Goal: Transaction & Acquisition: Purchase product/service

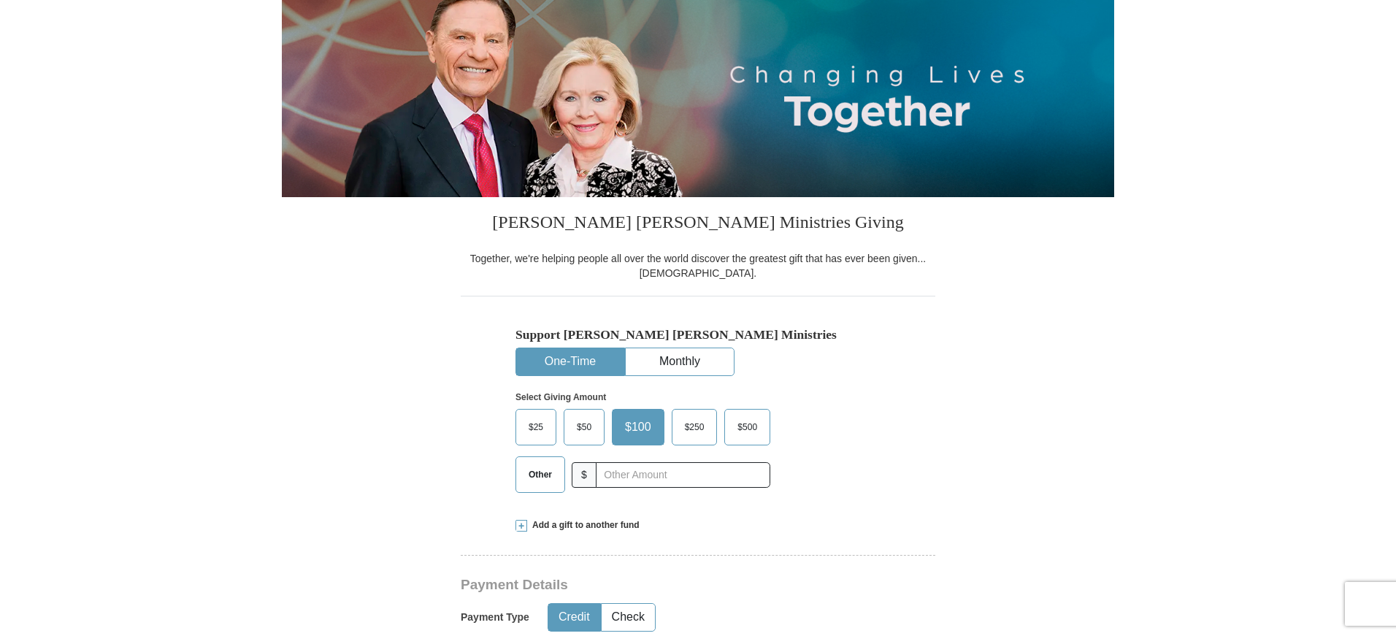
scroll to position [195, 0]
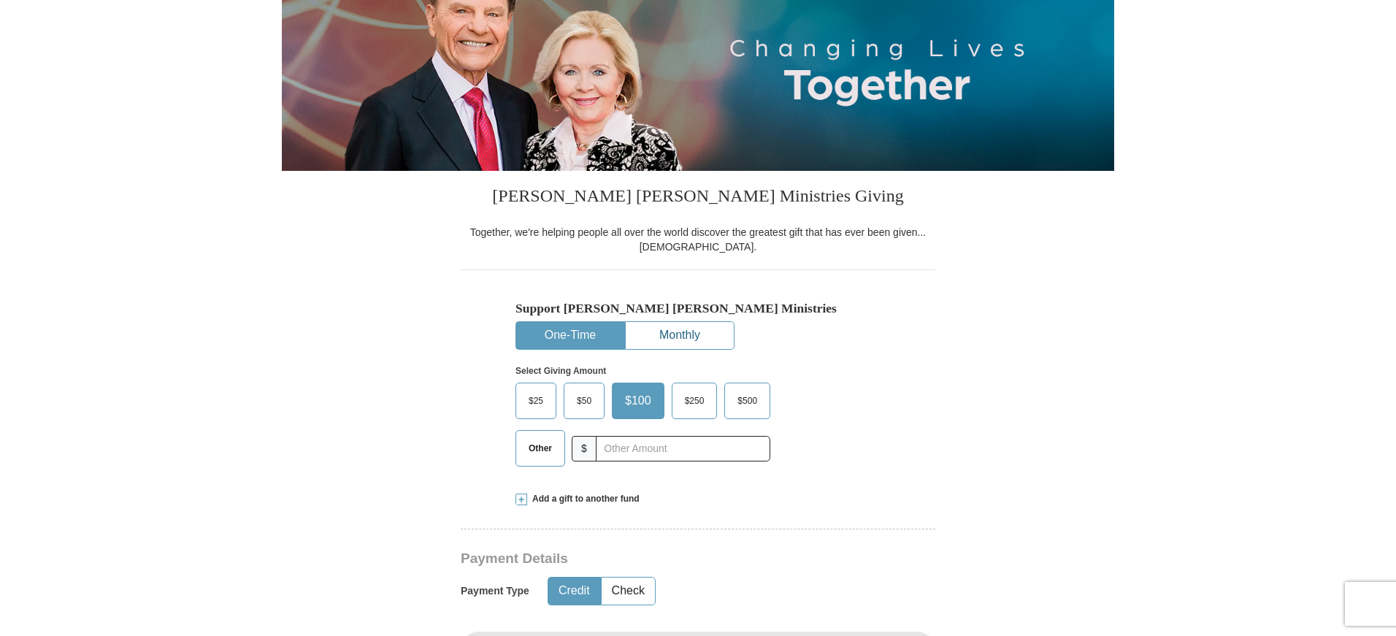
click at [694, 343] on button "Monthly" at bounding box center [680, 335] width 108 height 27
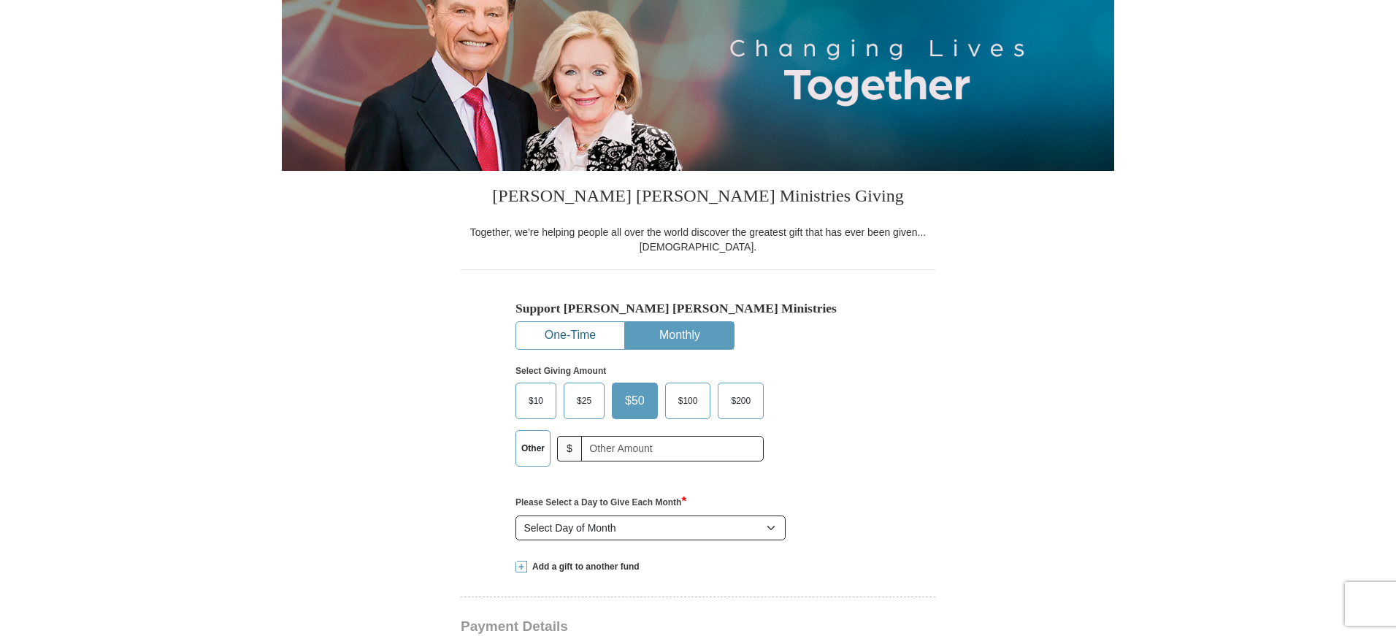
click at [558, 337] on button "One-Time" at bounding box center [570, 335] width 108 height 27
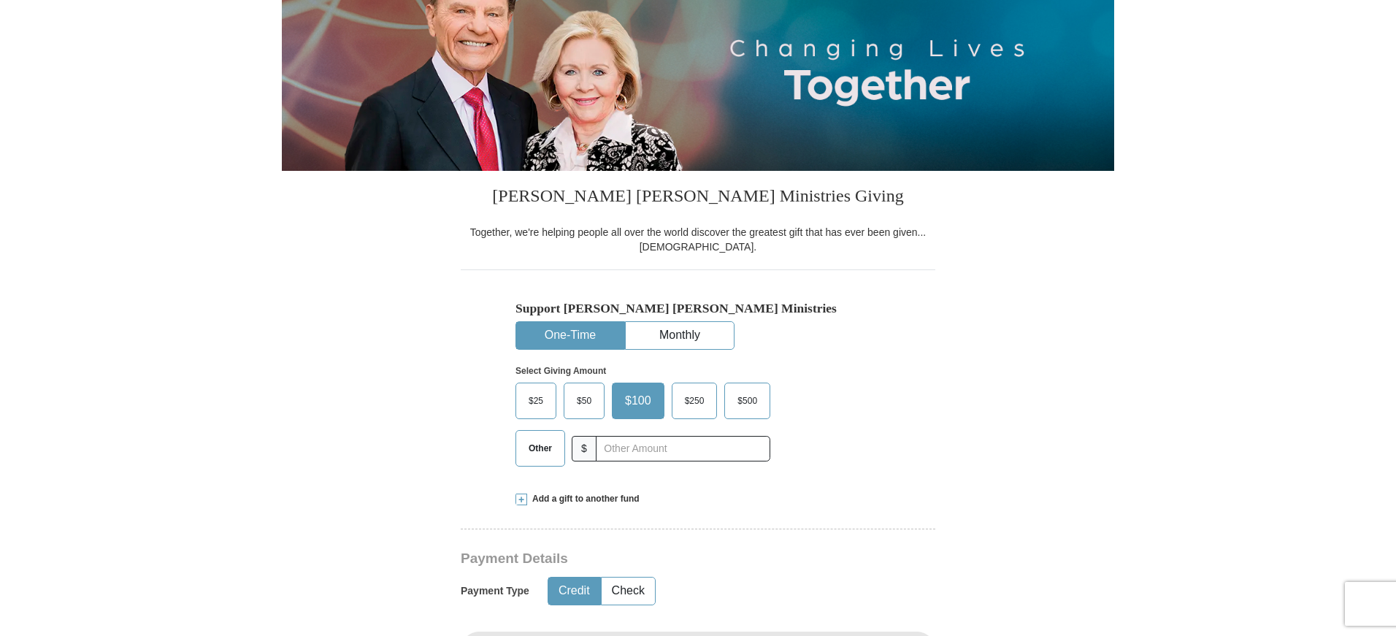
scroll to position [389, 0]
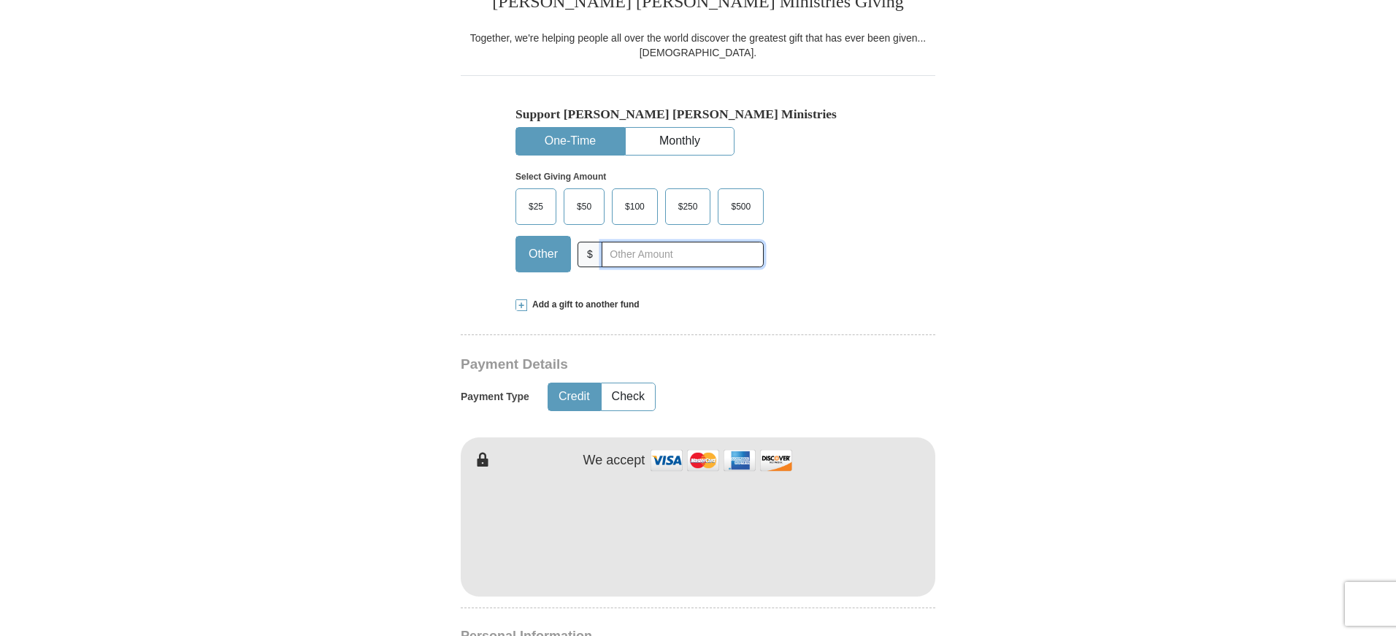
click at [606, 256] on input "text" at bounding box center [683, 255] width 162 height 26
type input "400.00"
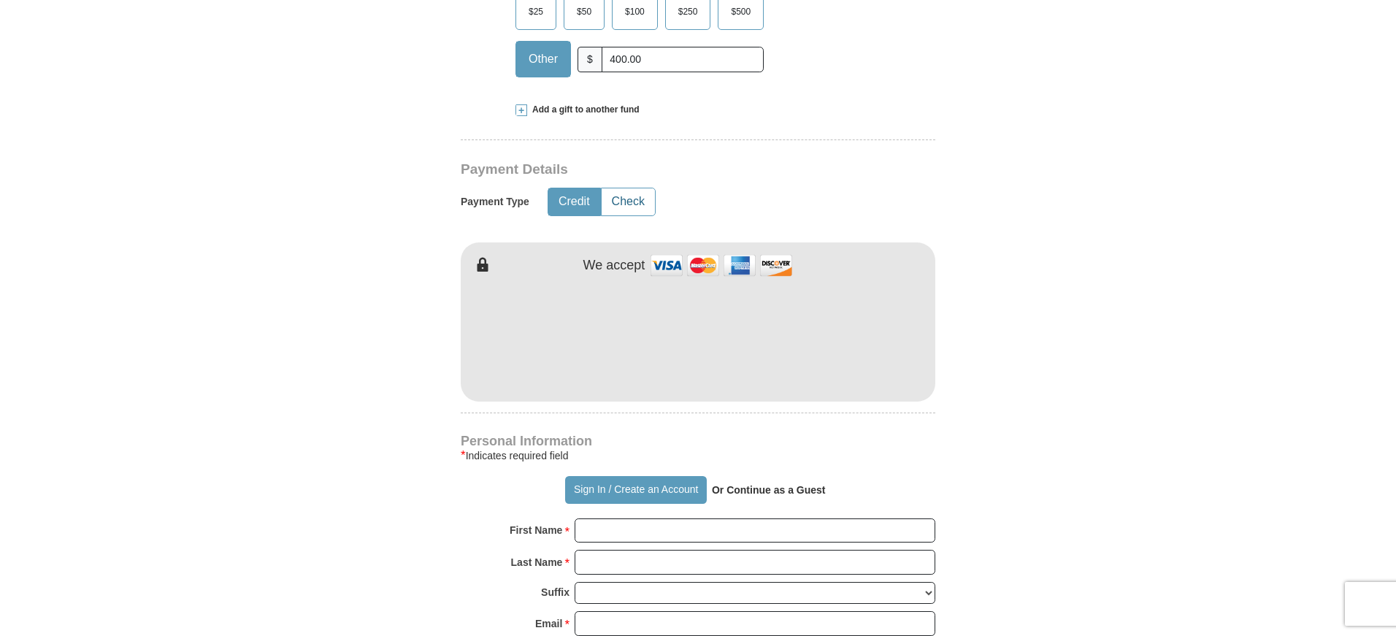
click at [624, 202] on button "Check" at bounding box center [628, 201] width 53 height 27
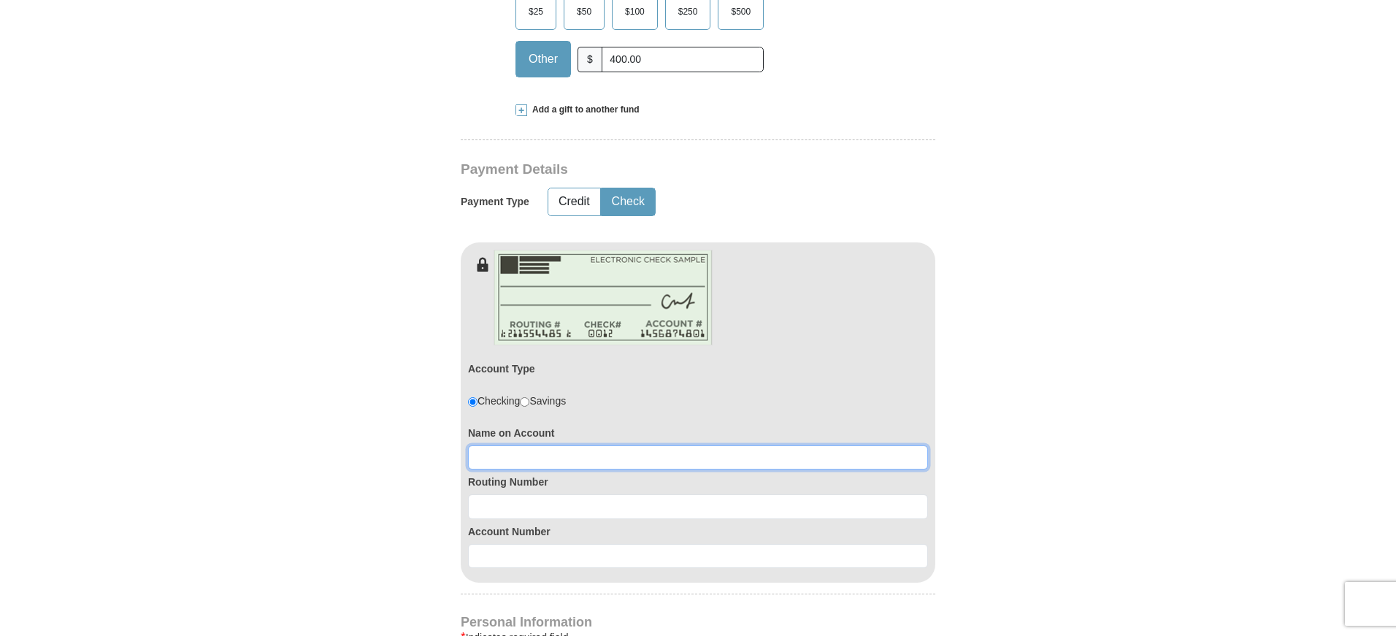
click at [481, 455] on input at bounding box center [698, 457] width 460 height 25
type input "[PERSON_NAME]"
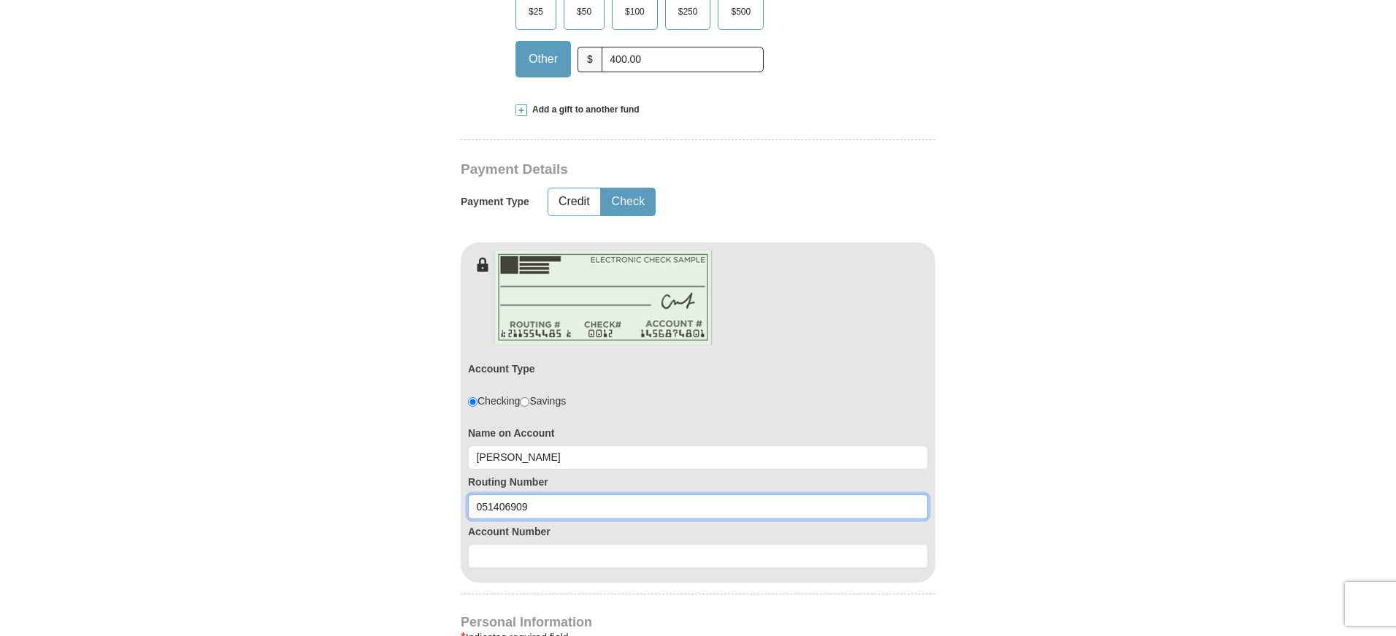
type input "051406909"
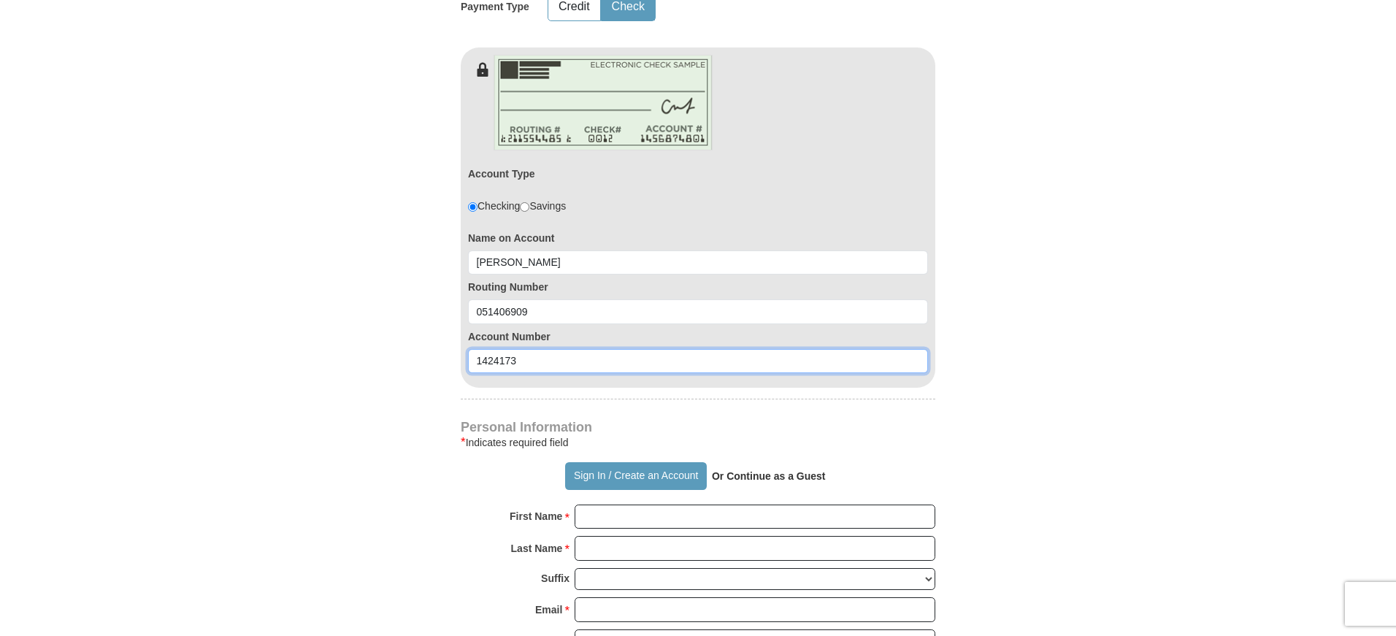
scroll to position [973, 0]
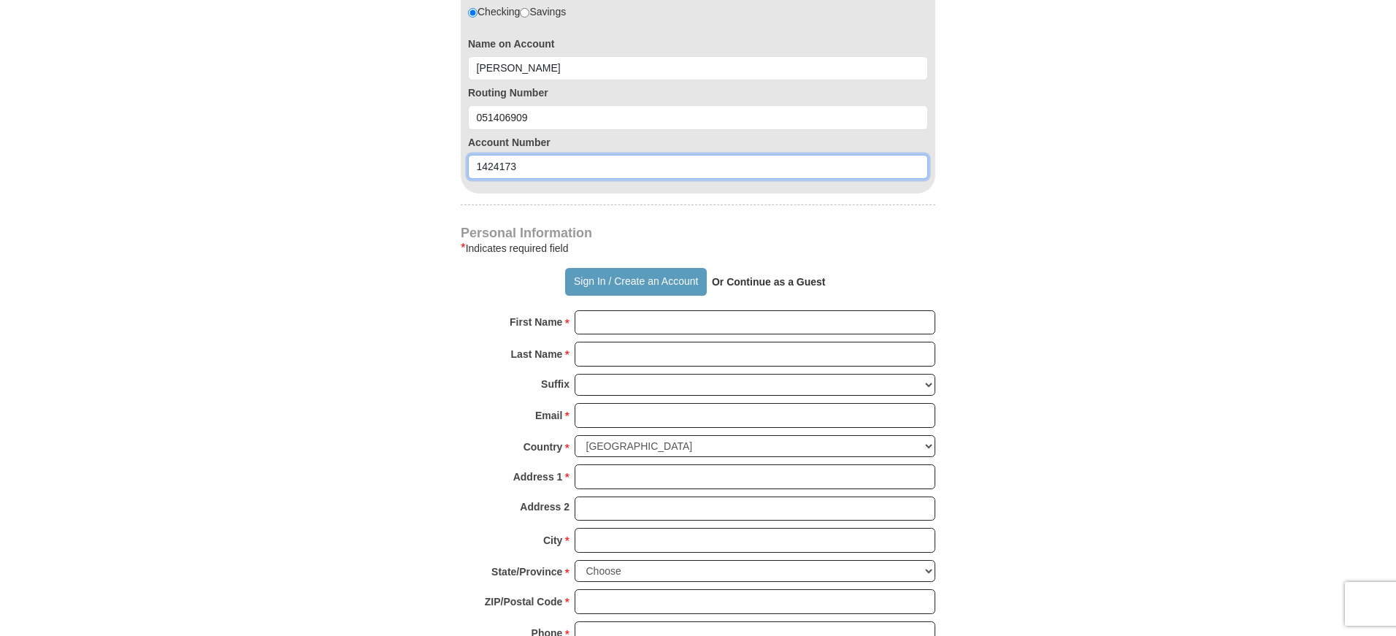
type input "1424173"
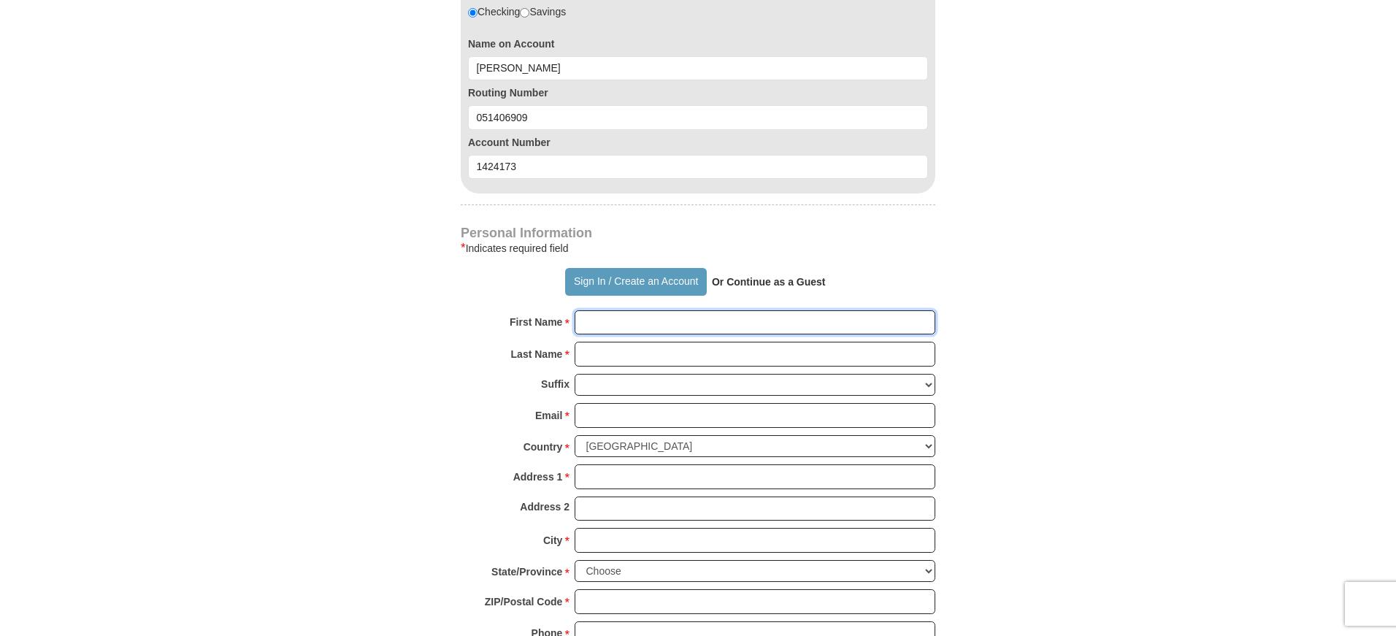
click at [594, 316] on input "First Name *" at bounding box center [755, 322] width 361 height 25
type input "[PERSON_NAME]"
type input "[EMAIL_ADDRESS][DOMAIN_NAME]"
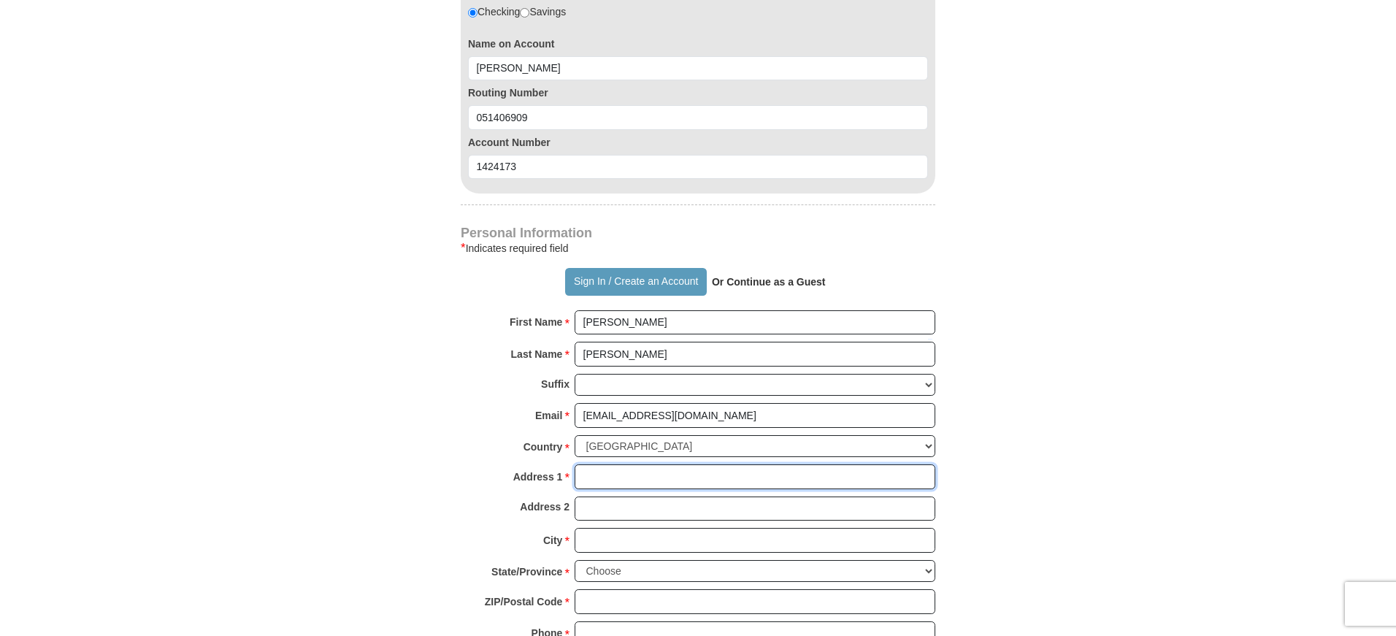
type input "[STREET_ADDRESS][PERSON_NAME]"
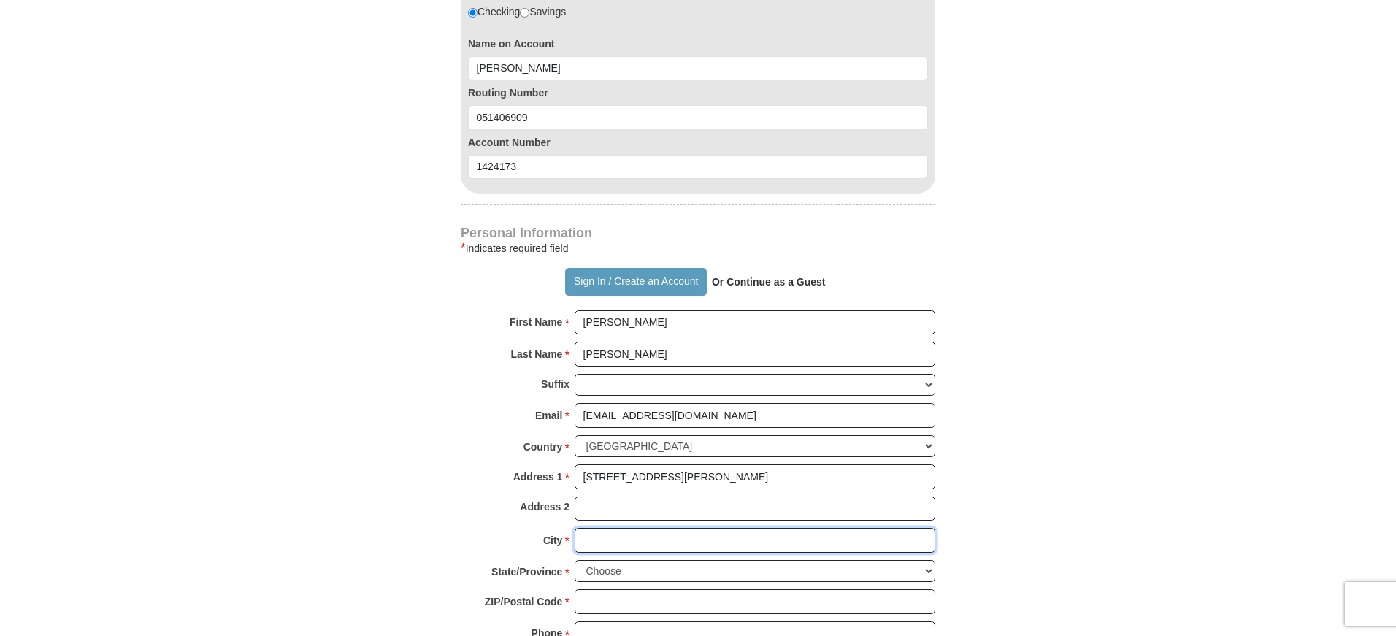
type input "Goochland"
select select "VA"
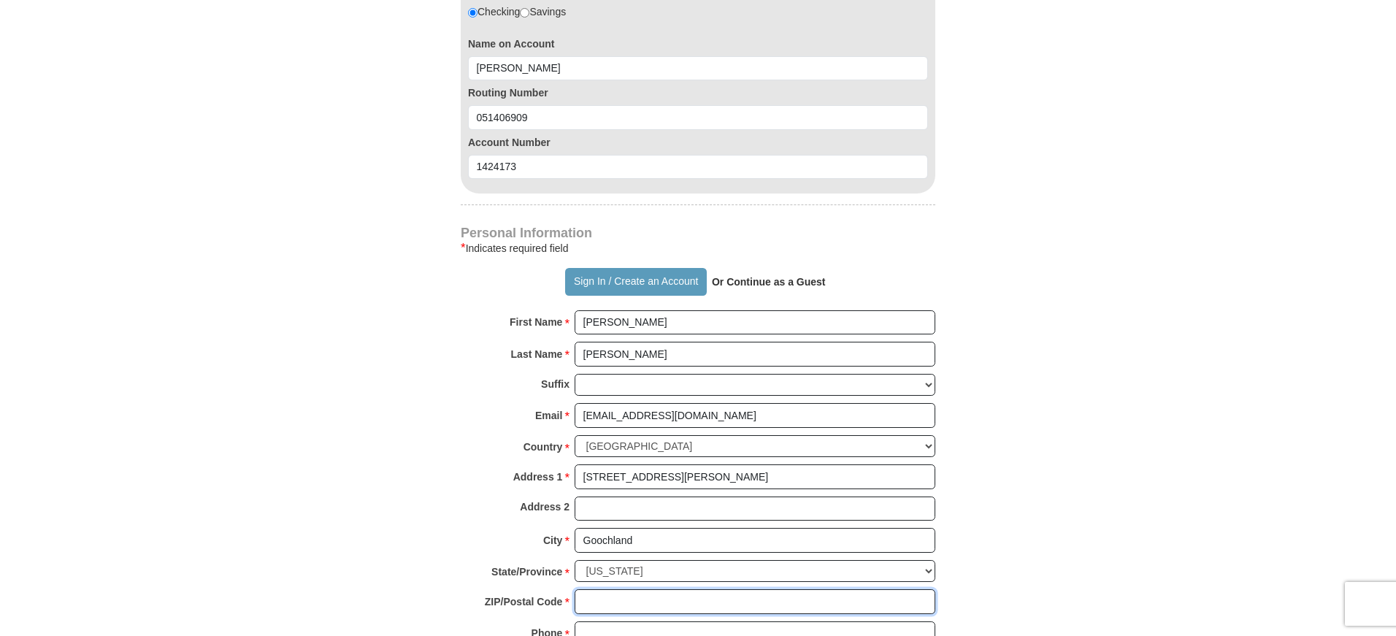
type input "23063"
type input "8046515344"
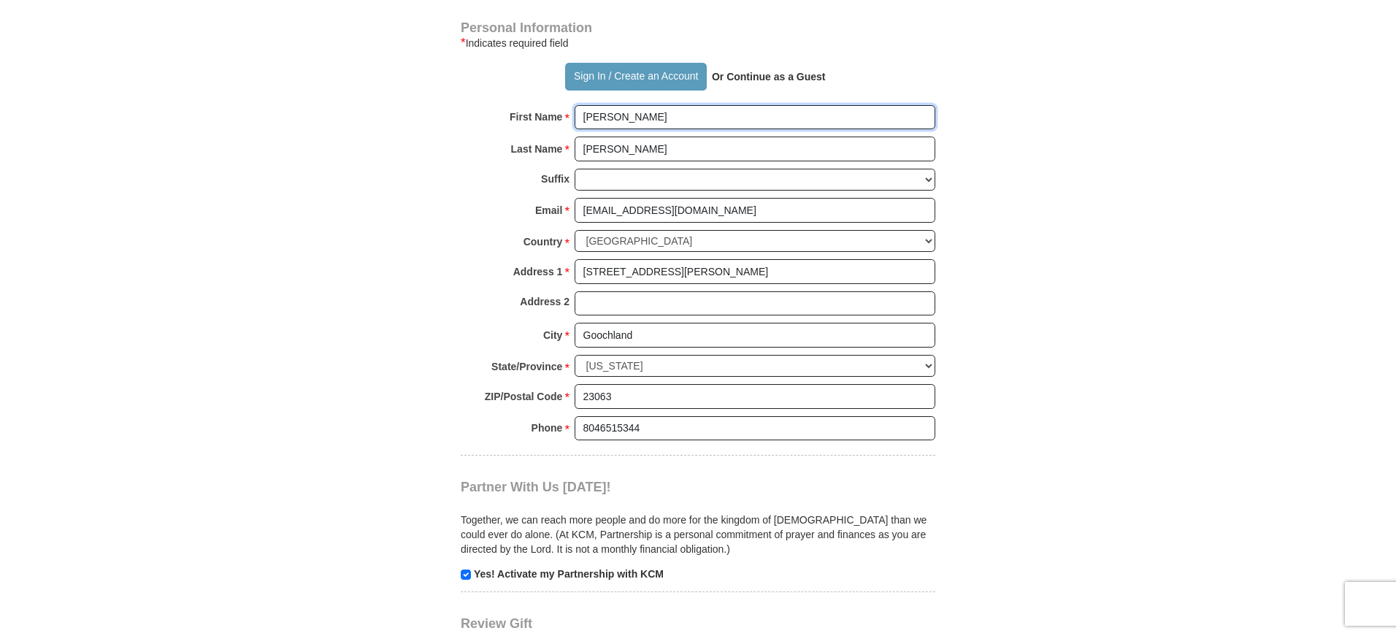
scroll to position [1363, 0]
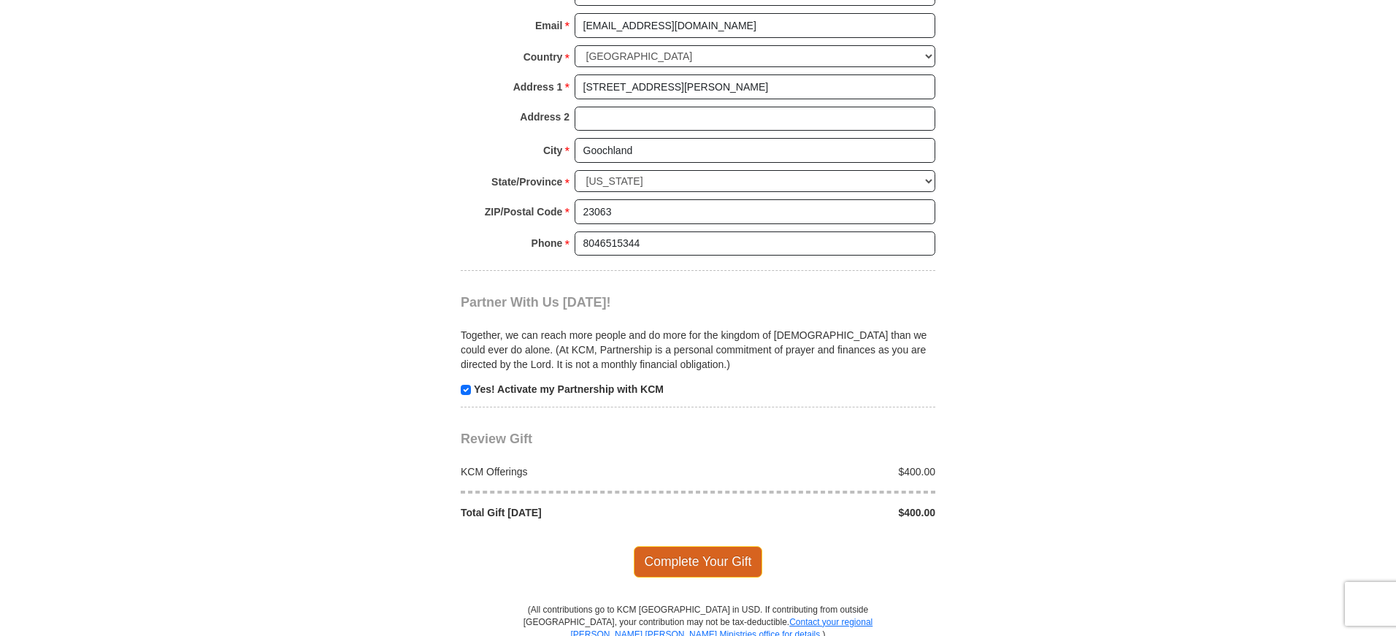
click at [716, 564] on span "Complete Your Gift" at bounding box center [698, 561] width 129 height 31
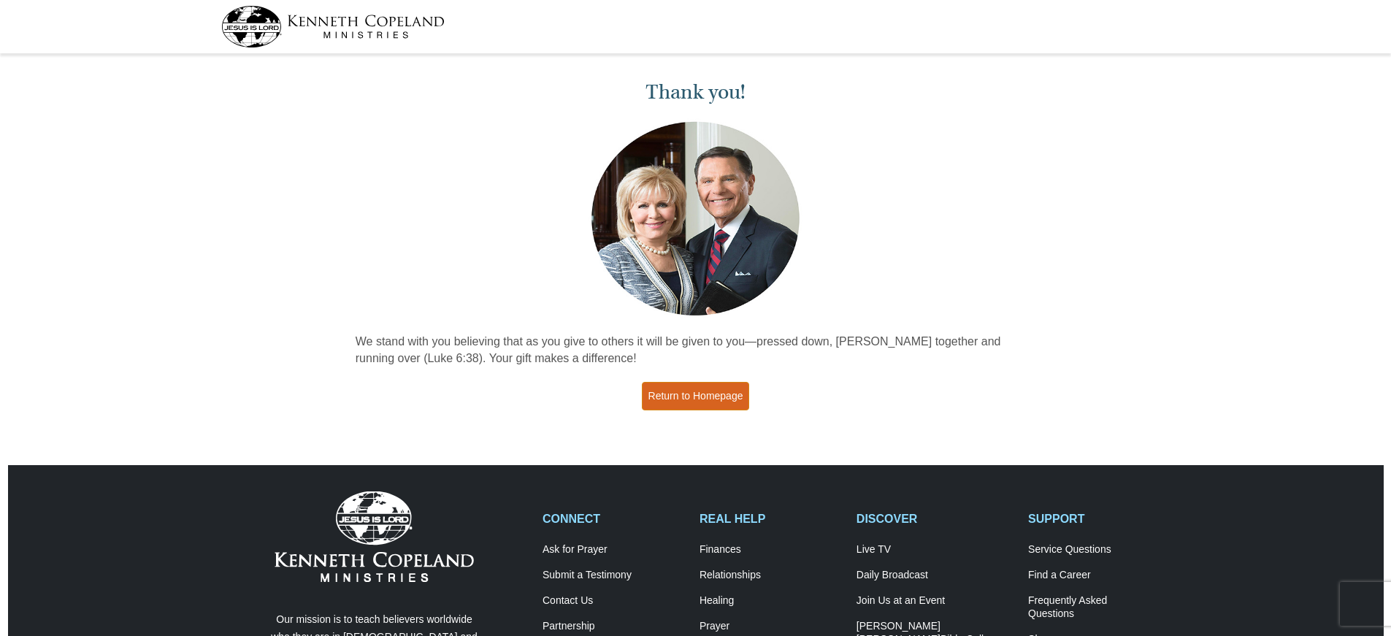
click at [667, 394] on link "Return to Homepage" at bounding box center [696, 396] width 108 height 28
